Goal: Transaction & Acquisition: Register for event/course

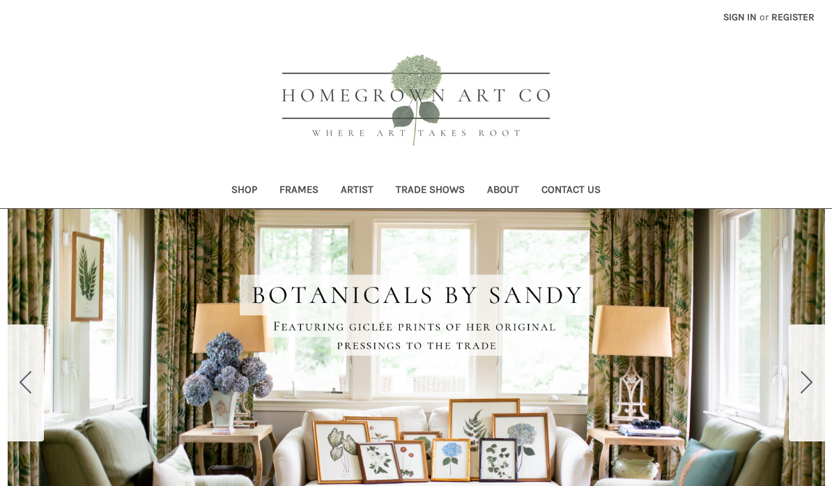
click at [242, 187] on link "Shop" at bounding box center [244, 191] width 48 height 34
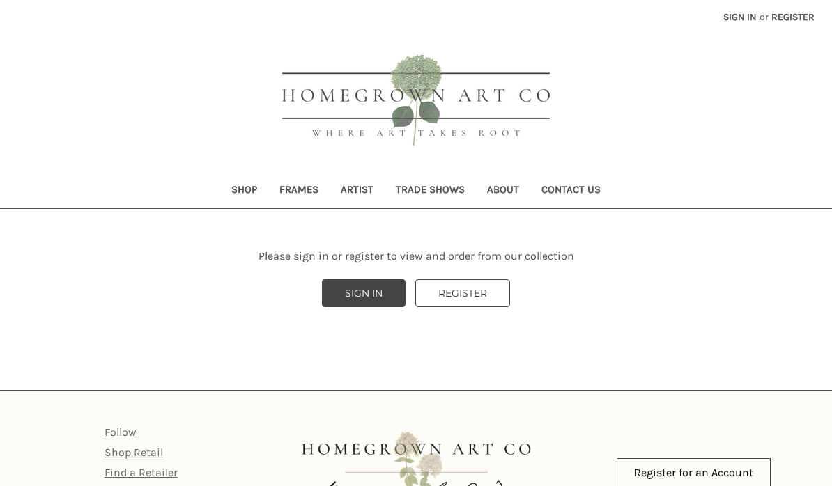
click at [491, 293] on link "REGISTER" at bounding box center [462, 293] width 95 height 28
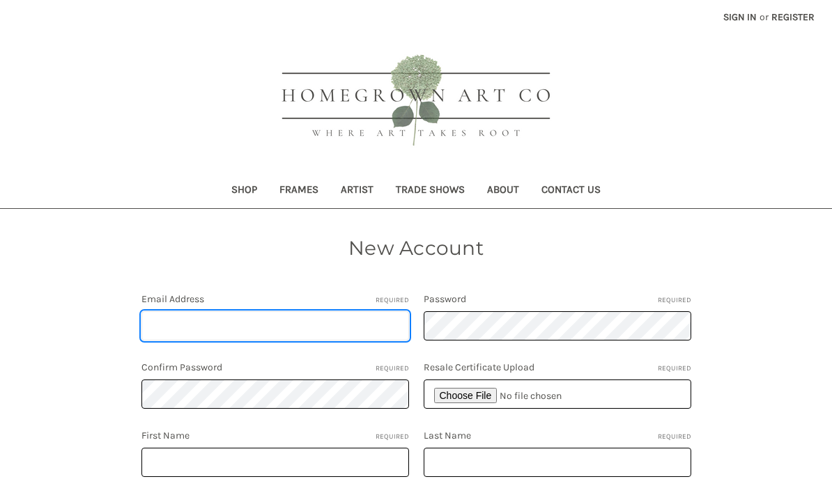
click at [153, 325] on input "Email Address Required" at bounding box center [275, 325] width 268 height 29
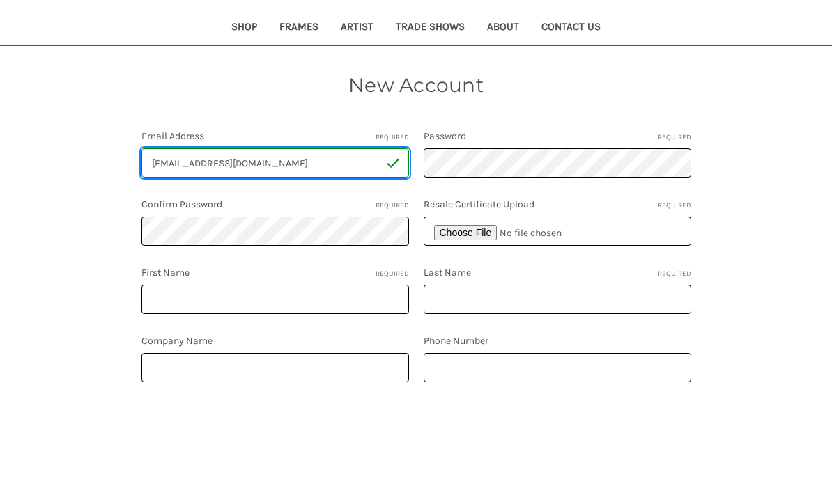
scroll to position [121, 0]
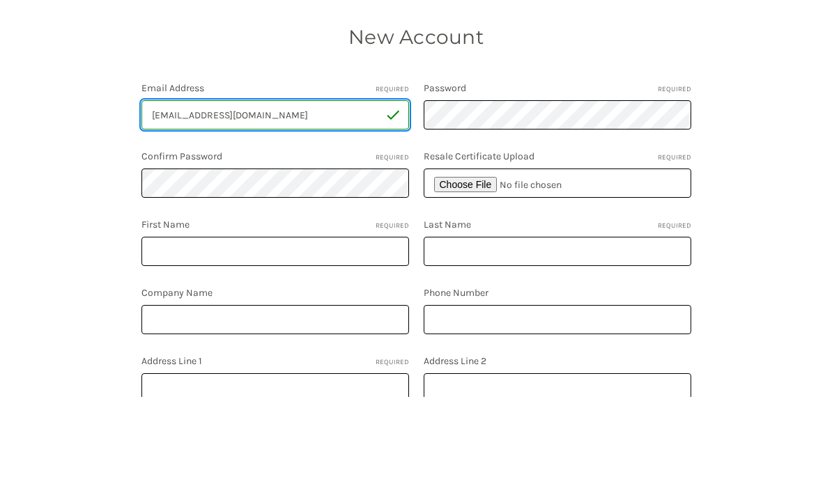
type input "vhhebert@gmail.com"
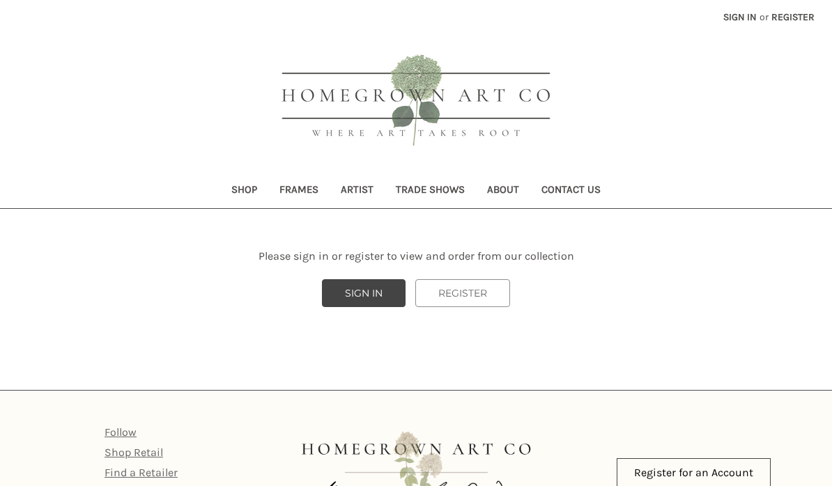
click at [240, 195] on link "Shop" at bounding box center [244, 191] width 48 height 34
click at [305, 182] on link "Frames" at bounding box center [298, 191] width 61 height 34
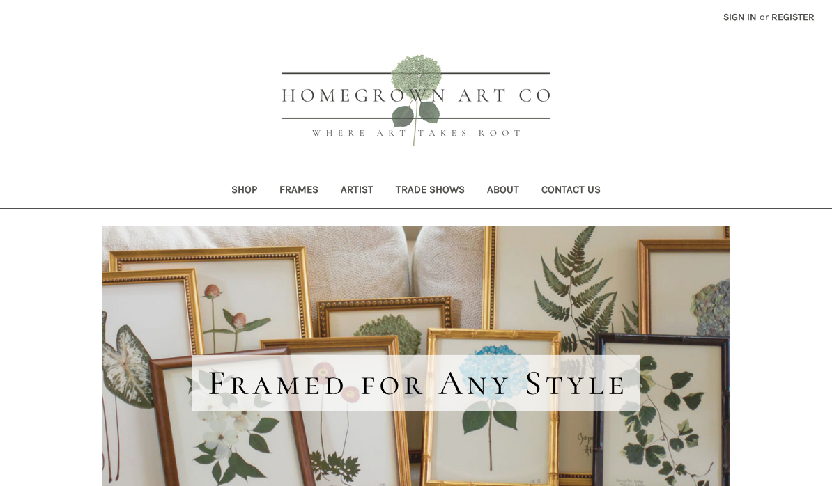
click at [252, 190] on link "Shop" at bounding box center [244, 191] width 48 height 34
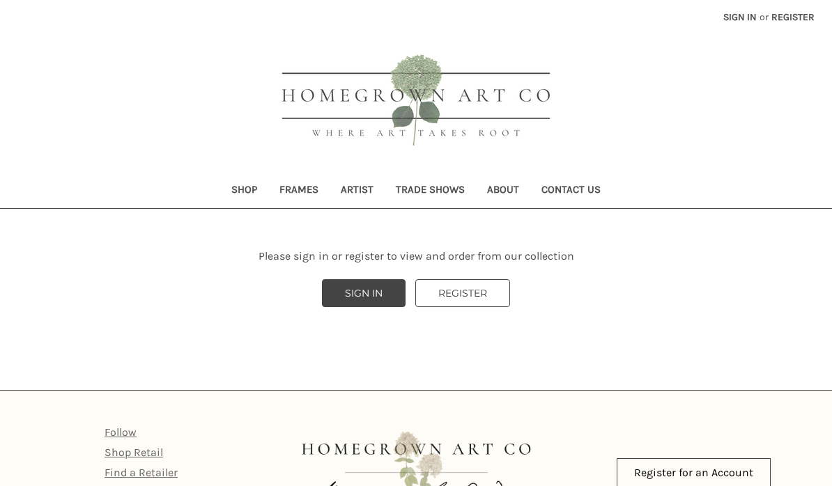
click at [493, 298] on link "REGISTER" at bounding box center [462, 293] width 95 height 28
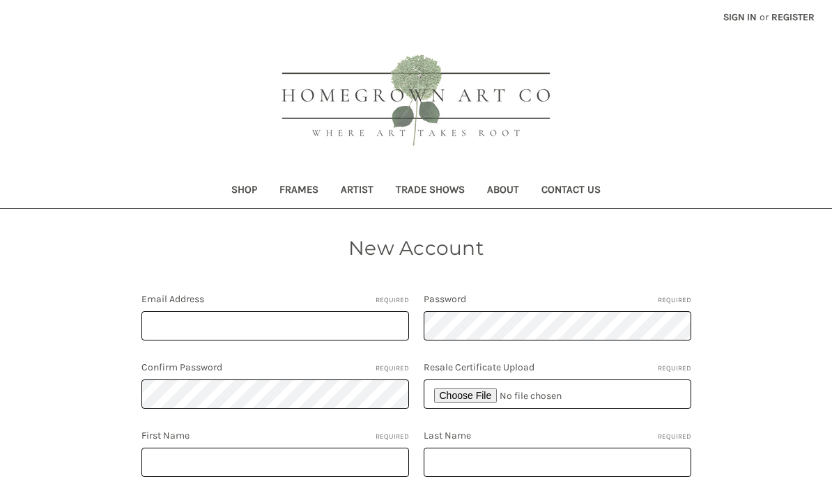
click at [491, 299] on label "Password Required" at bounding box center [558, 299] width 268 height 15
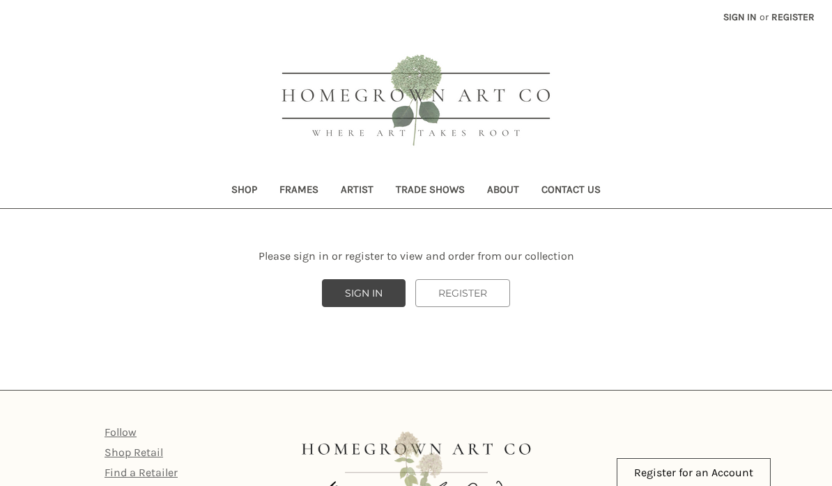
click at [515, 187] on link "About" at bounding box center [503, 191] width 54 height 34
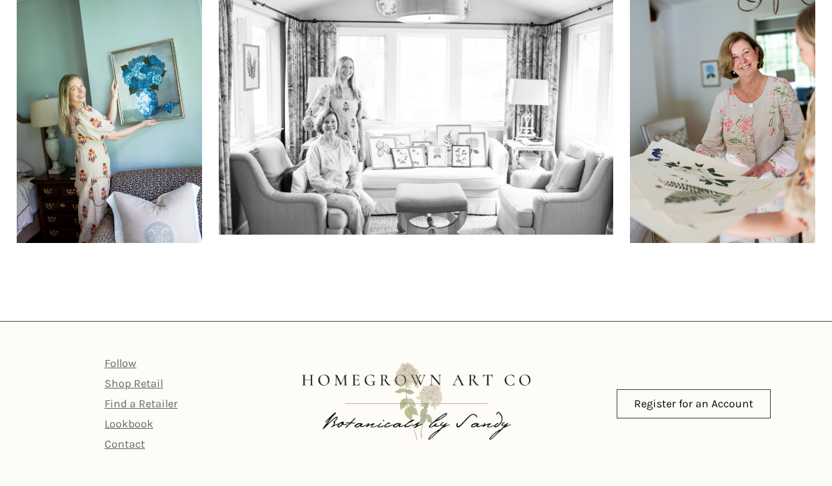
scroll to position [955, 0]
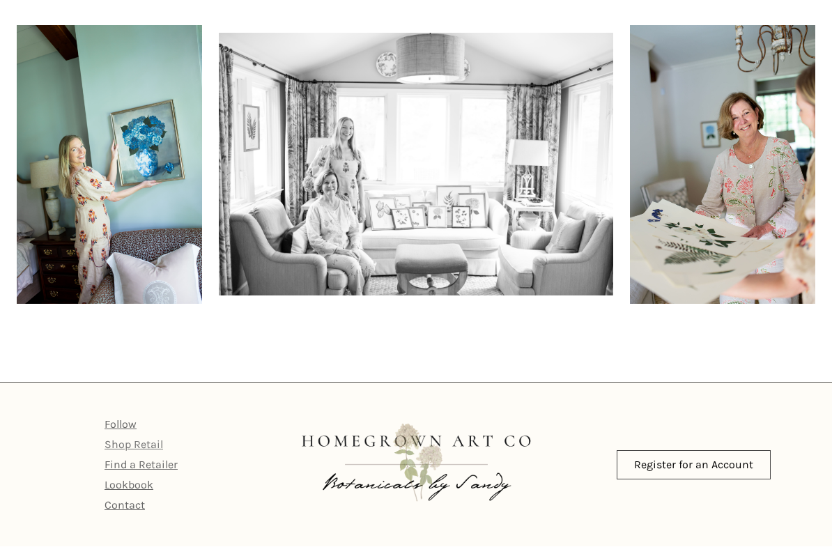
click at [121, 449] on link "Shop Retail" at bounding box center [134, 444] width 59 height 13
